Goal: Information Seeking & Learning: Compare options

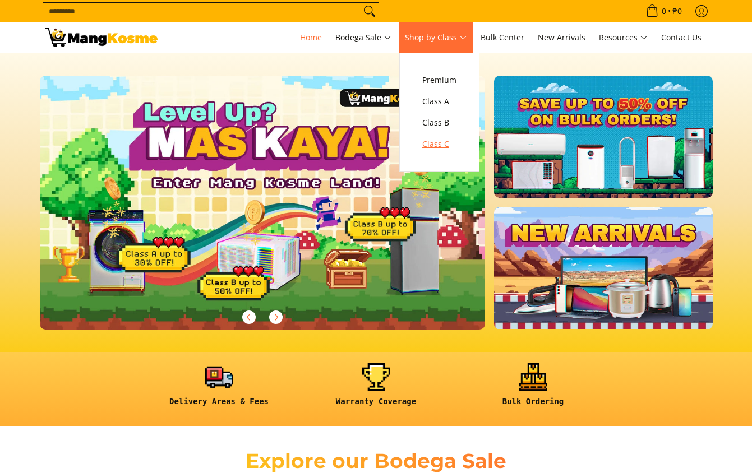
click at [452, 145] on span "Class C" at bounding box center [439, 144] width 34 height 14
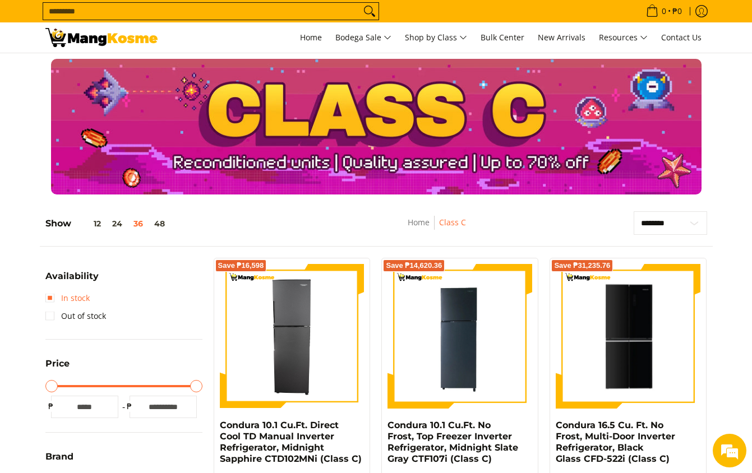
click at [55, 304] on link "In stock" at bounding box center [67, 298] width 44 height 18
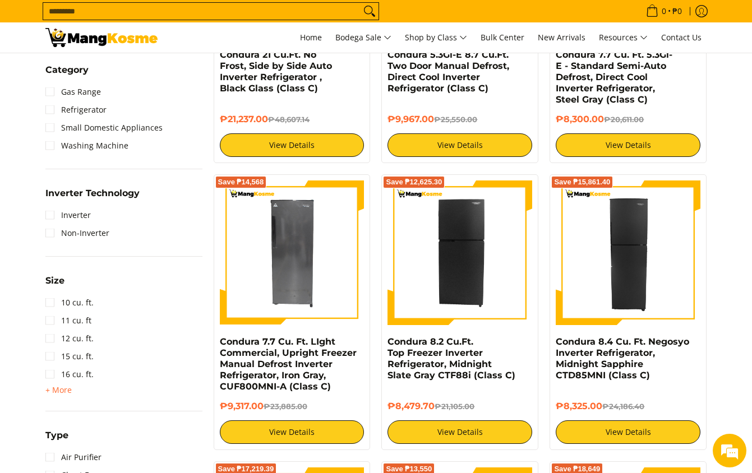
scroll to position [663, 0]
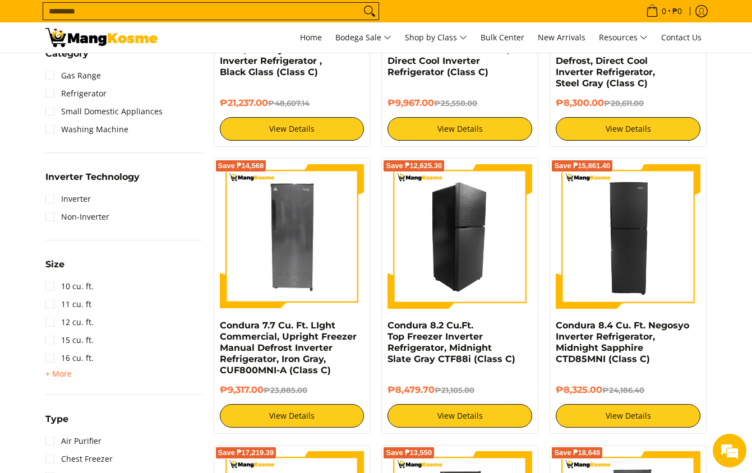
click at [460, 226] on img at bounding box center [460, 236] width 145 height 145
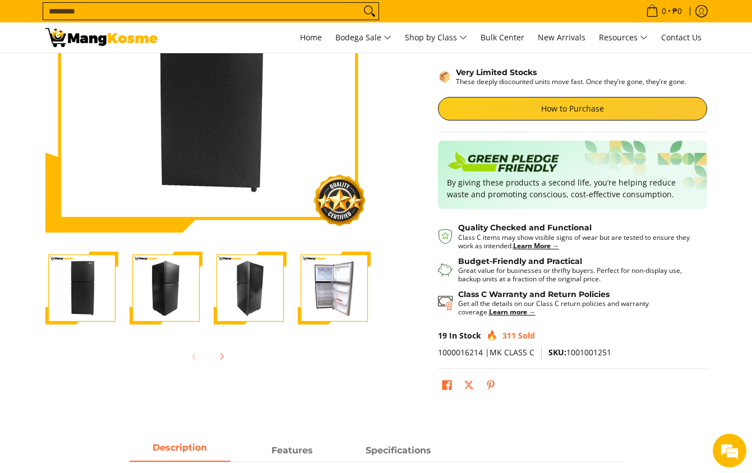
click at [153, 301] on img "Condura 8.2 Cu.Ft. Top Freezer Inverter Refrigerator, Midnight Slate Gray CTF88…" at bounding box center [166, 288] width 73 height 73
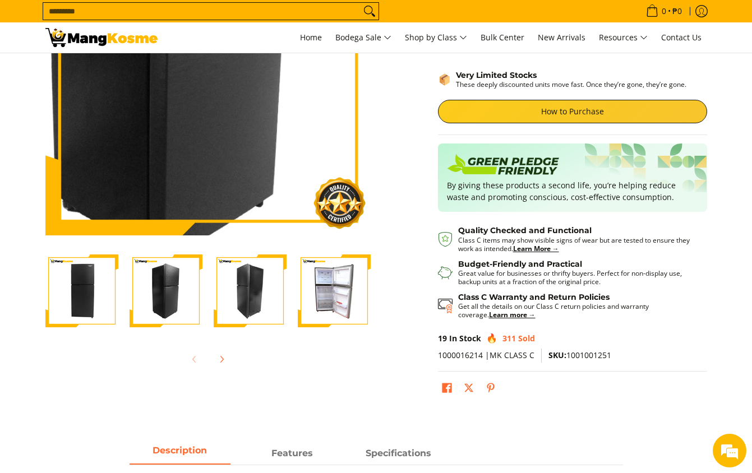
scroll to position [168, 0]
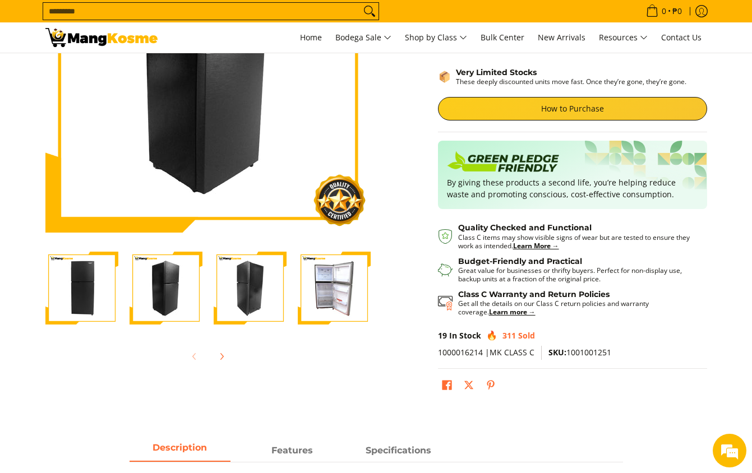
click at [239, 283] on img "Condura 8.2 Cu.Ft. Top Freezer Inverter Refrigerator, Midnight Slate Gray CTF88…" at bounding box center [250, 288] width 73 height 73
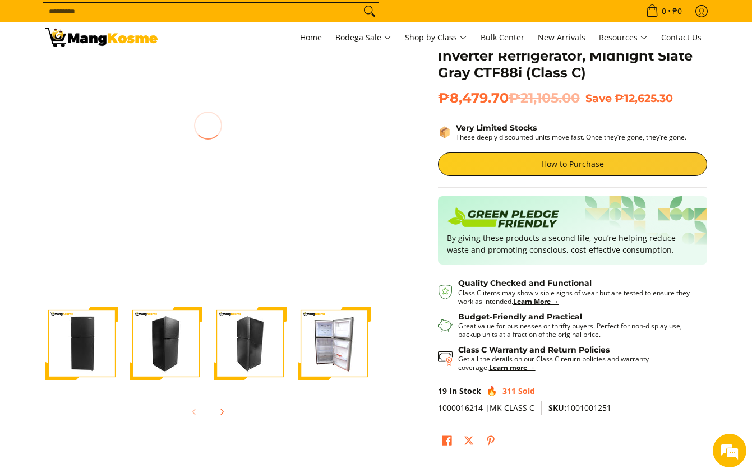
scroll to position [112, 0]
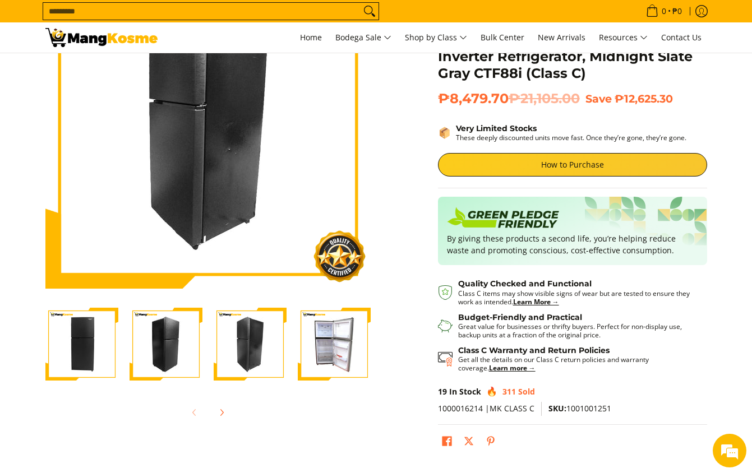
click at [334, 325] on img "Condura 8.2 Cu.Ft. Top Freezer Inverter Refrigerator, Midnight Slate Gray CTF88…" at bounding box center [334, 344] width 73 height 73
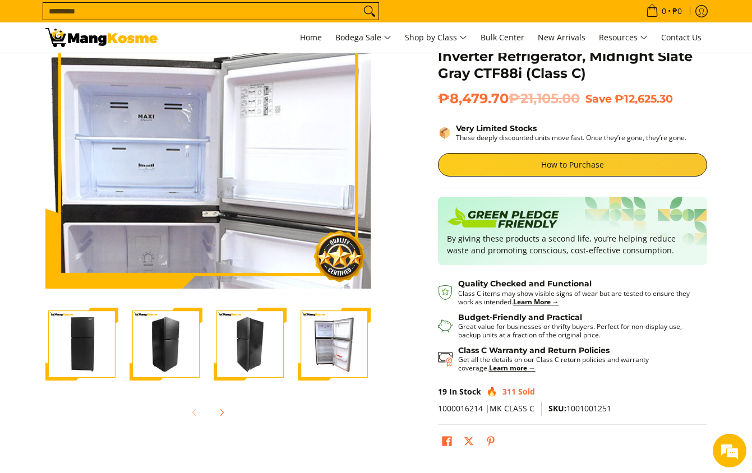
scroll to position [0, 0]
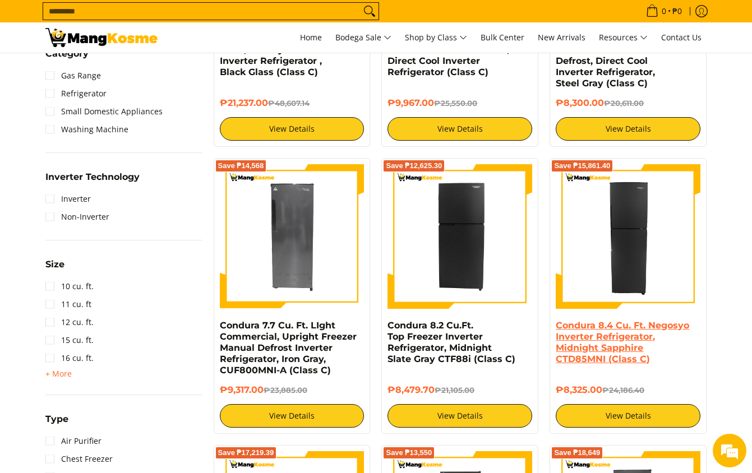
click at [640, 324] on link "Condura 8.4 Cu. Ft. Negosyo Inverter Refrigerator, Midnight Sapphire CTD85MNI (…" at bounding box center [622, 342] width 133 height 44
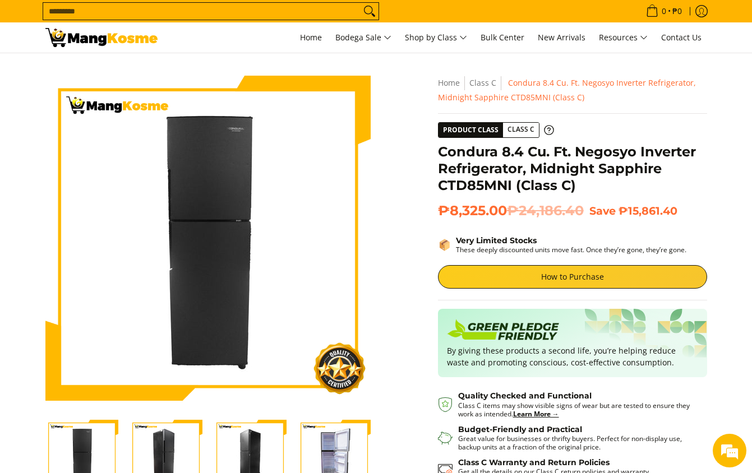
click at [163, 463] on img "Condura 8.4 Cu. Ft. Negosyo Inverter Refrigerator, Midnight Sapphire CTD85MNI (…" at bounding box center [166, 456] width 73 height 73
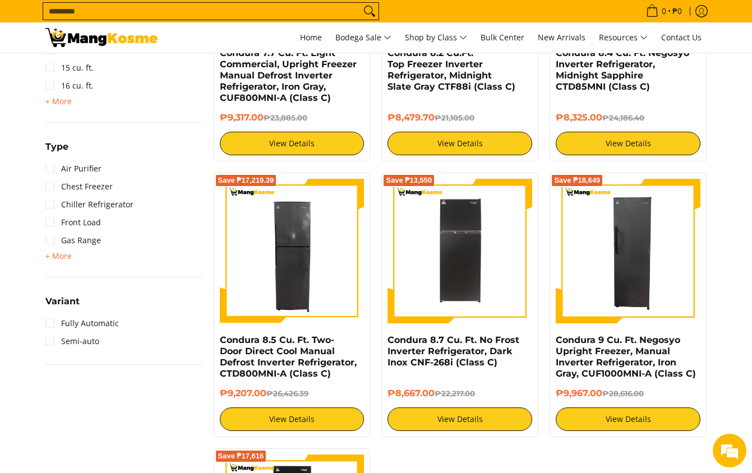
scroll to position [943, 0]
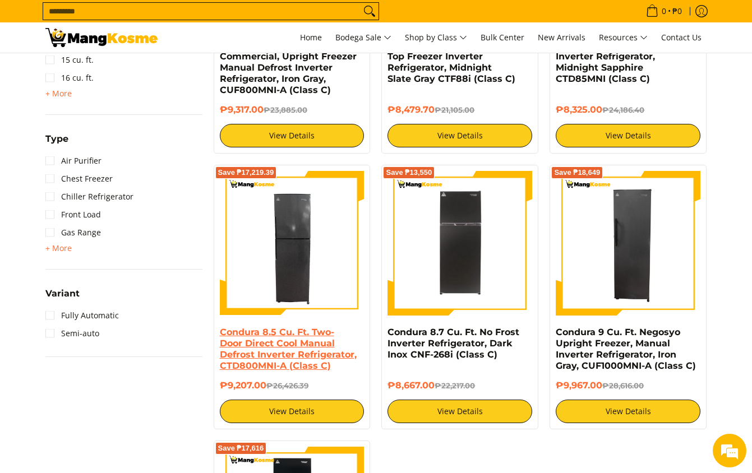
click at [286, 337] on link "Condura 8.5 Cu. Ft. Two-Door Direct Cool Manual Defrost Inverter Refrigerator, …" at bounding box center [288, 349] width 137 height 44
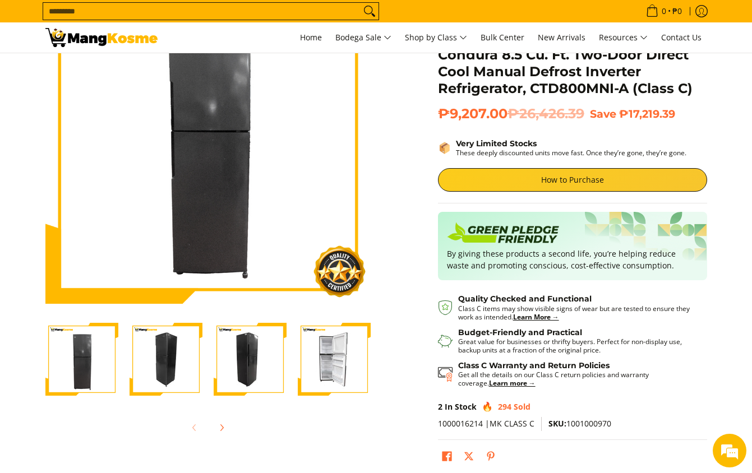
scroll to position [224, 0]
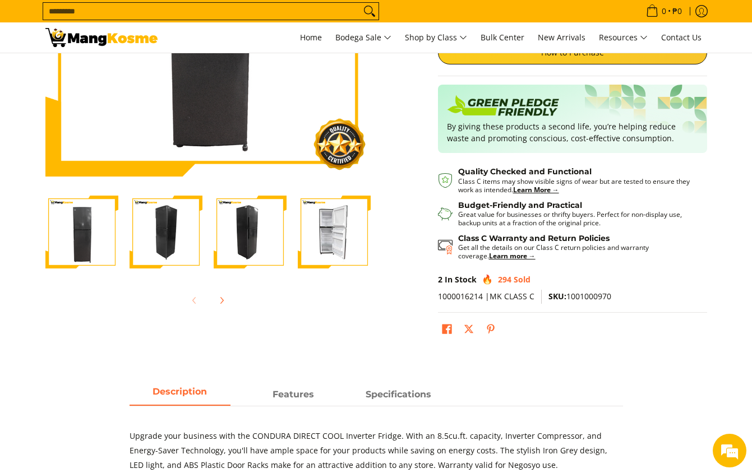
click at [165, 227] on img "Condura 8.5 Cu. Ft. Two-Door Direct Cool Manual Defrost Inverter Refrigerator, …" at bounding box center [166, 232] width 73 height 73
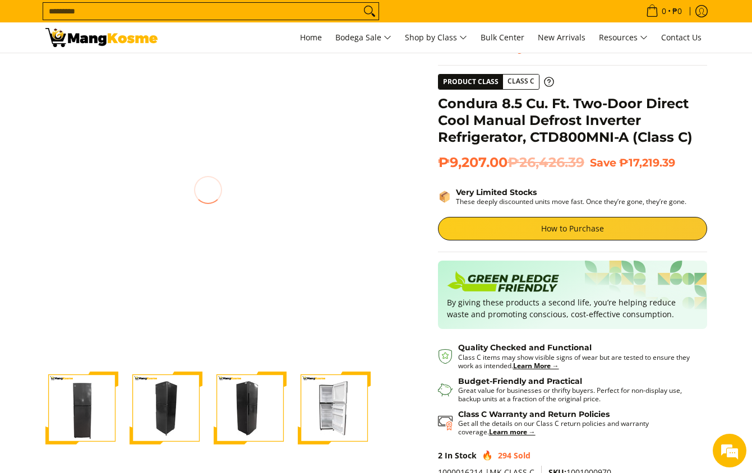
scroll to position [0, 0]
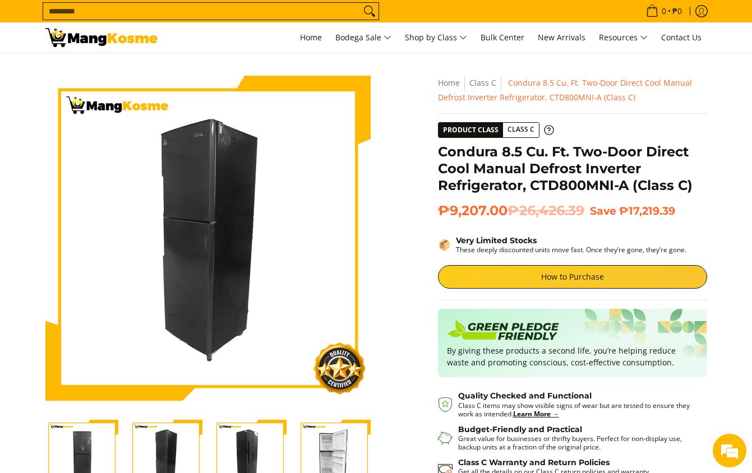
click at [233, 460] on img "Condura 8.5 Cu. Ft. Two-Door Direct Cool Manual Defrost Inverter Refrigerator, …" at bounding box center [250, 456] width 73 height 73
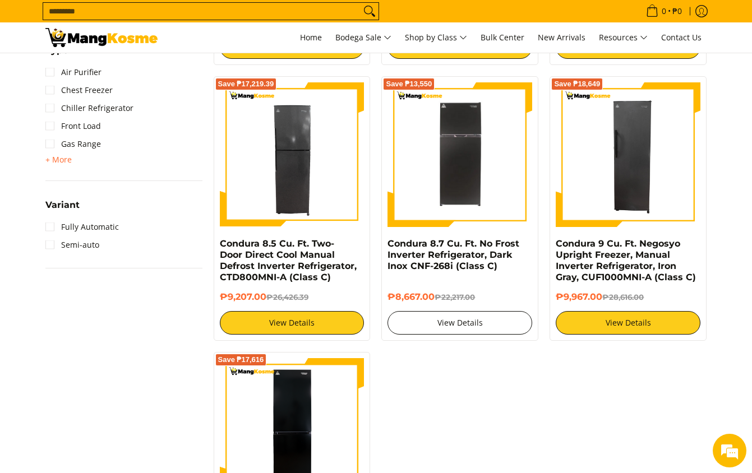
scroll to position [1224, 0]
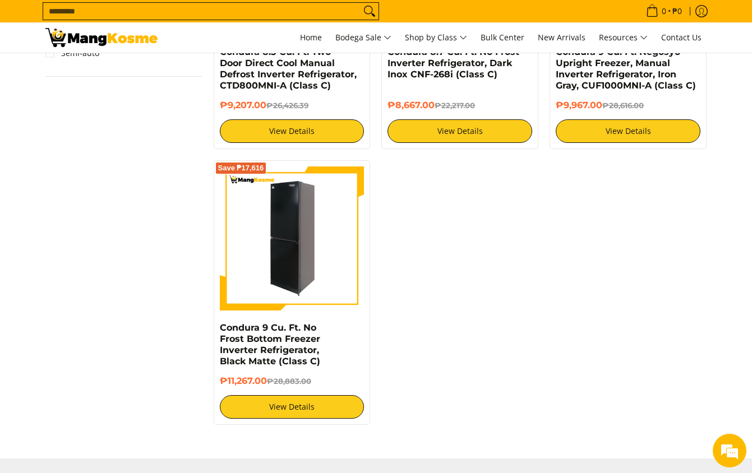
click at [278, 260] on img at bounding box center [292, 239] width 145 height 145
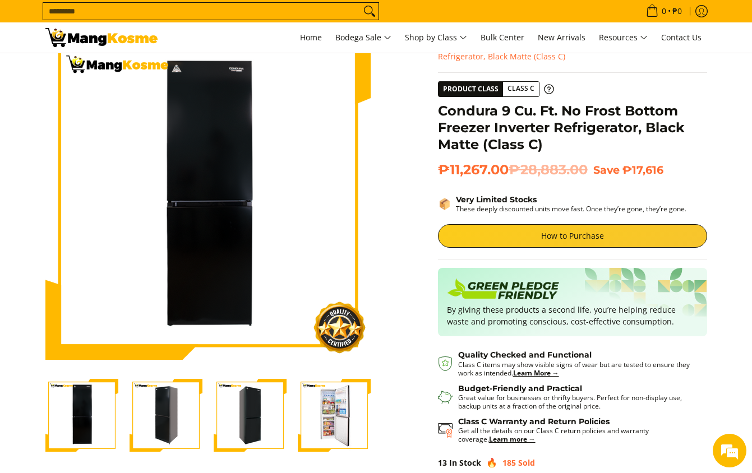
scroll to position [224, 0]
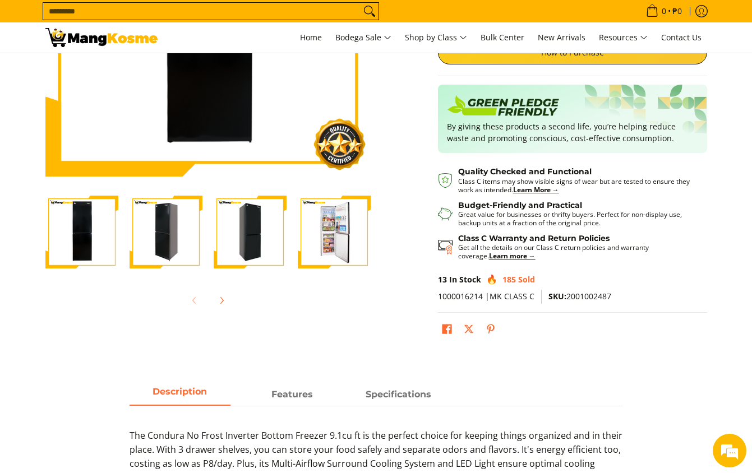
click at [176, 234] on img "Condura 9 Cu. Ft. No Frost Bottom Freezer Inverter Refrigerator, Black Matte (C…" at bounding box center [166, 232] width 73 height 73
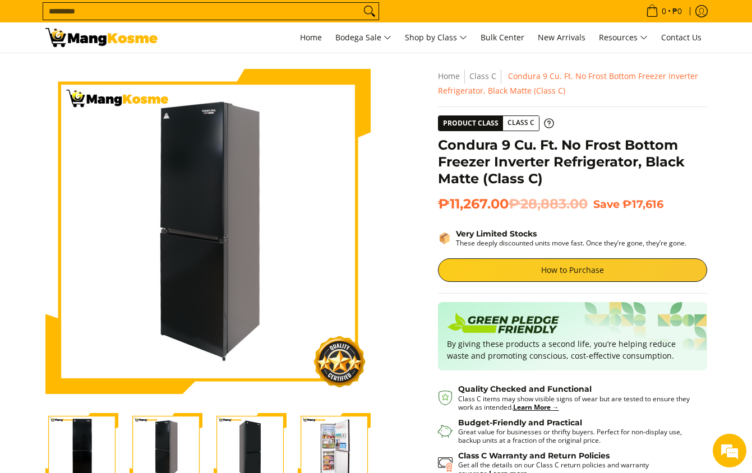
scroll to position [0, 0]
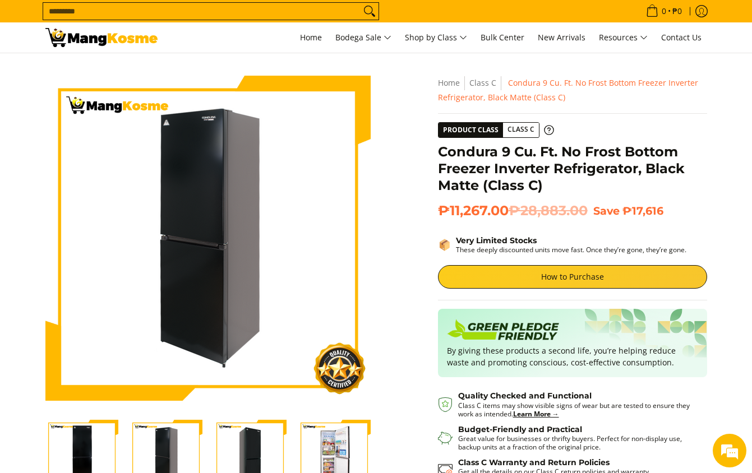
click at [241, 459] on img "Condura 9 Cu. Ft. No Frost Bottom Freezer Inverter Refrigerator, Black Matte (C…" at bounding box center [250, 456] width 73 height 73
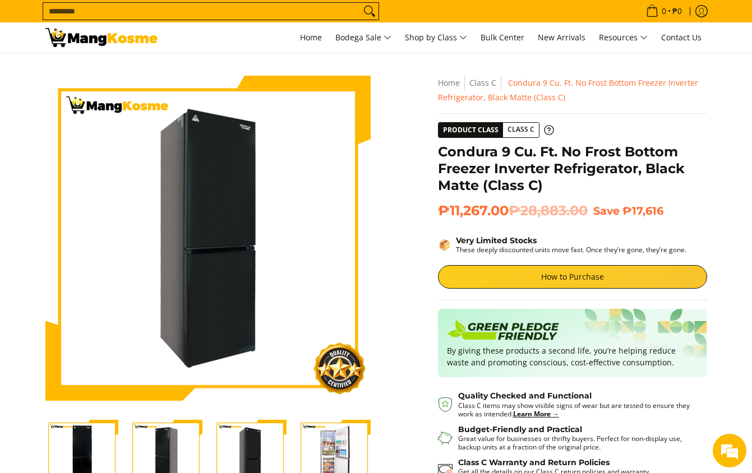
click at [344, 461] on img "Condura 9 Cu. Ft. No Frost Bottom Freezer Inverter Refrigerator, Black Matte (C…" at bounding box center [334, 456] width 73 height 73
